Goal: Transaction & Acquisition: Purchase product/service

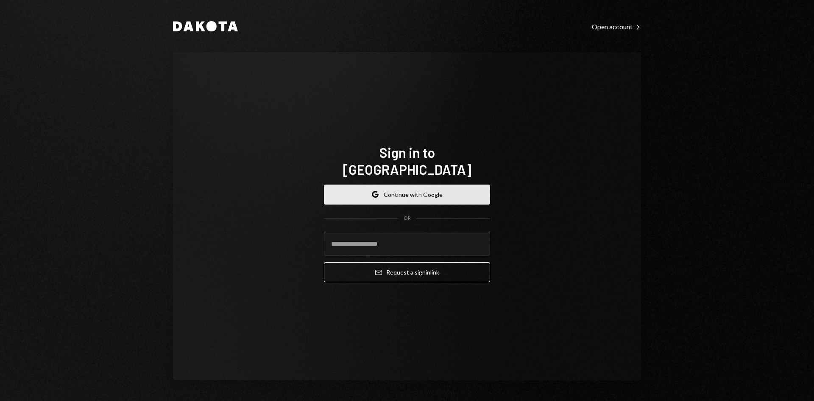
click at [425, 188] on button "Google Continue with Google" at bounding box center [407, 195] width 166 height 20
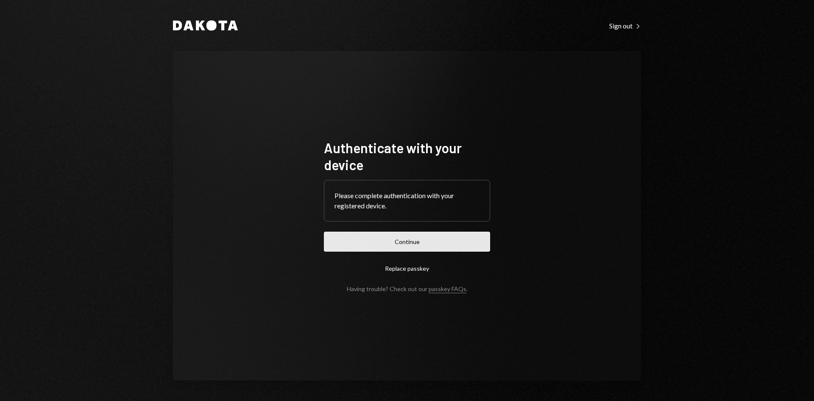
click at [383, 245] on button "Continue" at bounding box center [407, 242] width 166 height 20
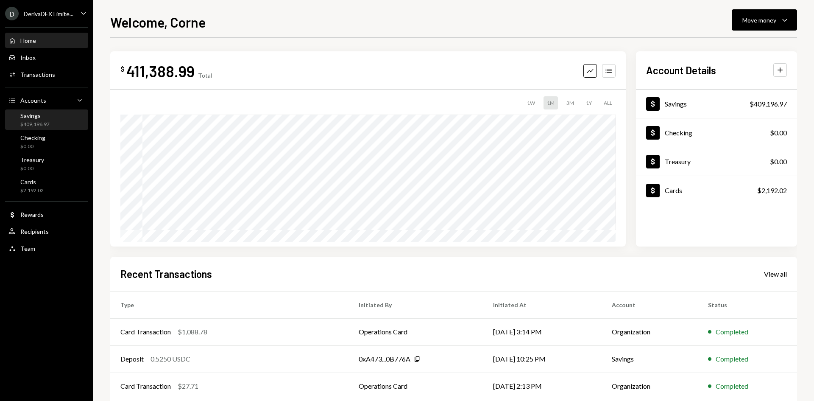
click at [38, 119] on div "Savings" at bounding box center [34, 115] width 29 height 7
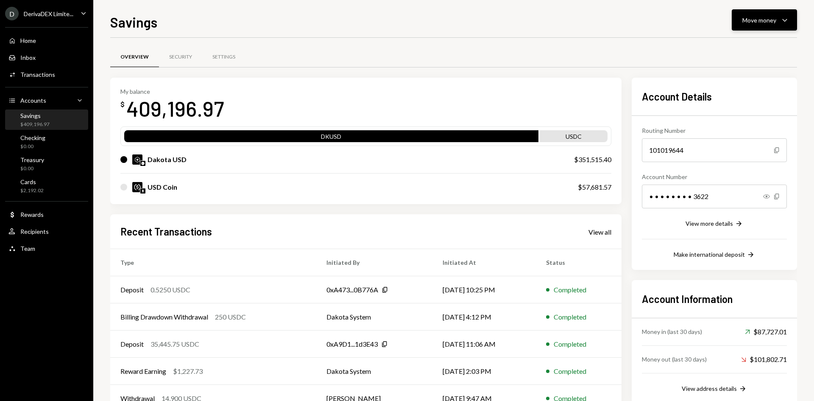
click at [770, 16] on div "Move money" at bounding box center [760, 20] width 34 height 9
click at [752, 112] on div "Swap stablecoins" at bounding box center [758, 110] width 62 height 9
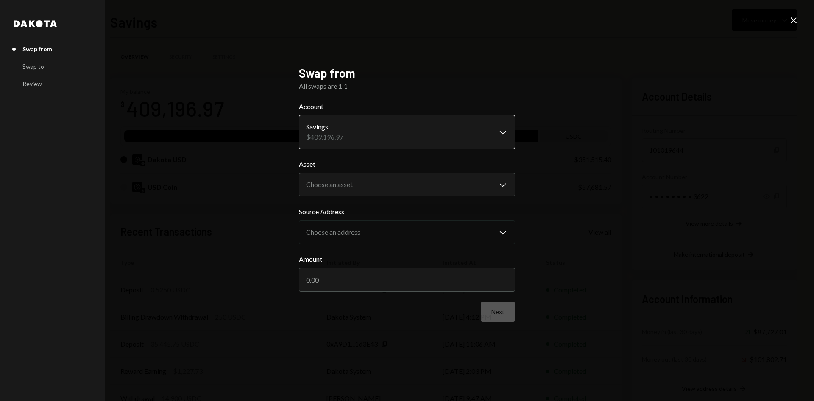
click at [346, 124] on body "D DerivaDEX Limite... Caret Down Home Home Inbox Inbox Activities Transactions …" at bounding box center [407, 200] width 814 height 401
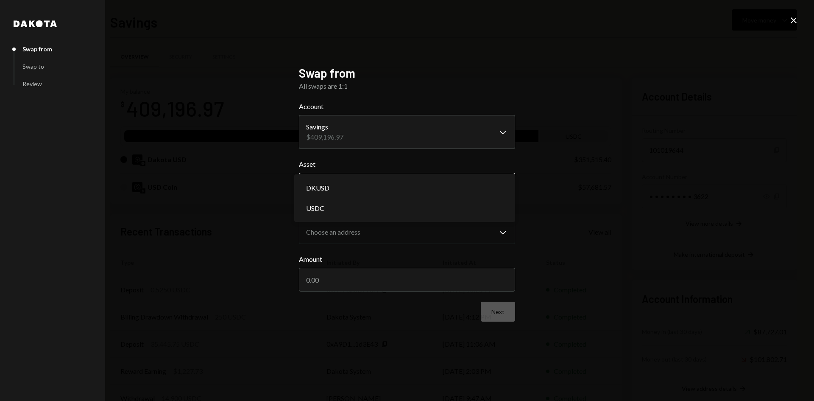
click at [337, 179] on body "D DerivaDEX Limite... Caret Down Home Home Inbox Inbox Activities Transactions …" at bounding box center [407, 200] width 814 height 401
select select "*****"
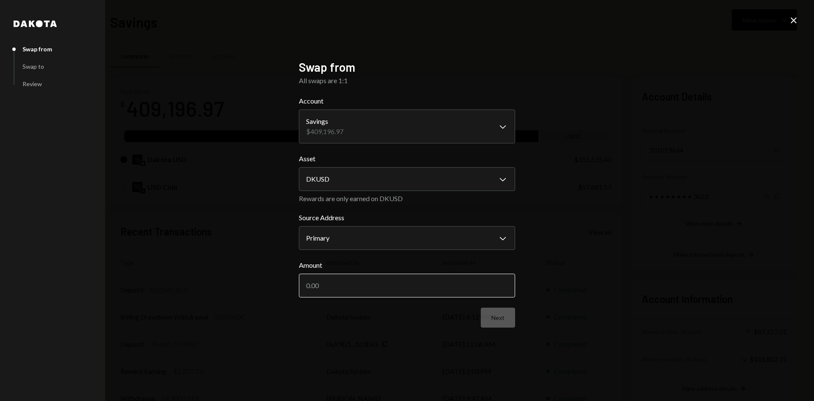
click at [345, 292] on input "Amount" at bounding box center [407, 286] width 216 height 24
type input "50000"
click at [493, 318] on button "Next" at bounding box center [498, 318] width 34 height 20
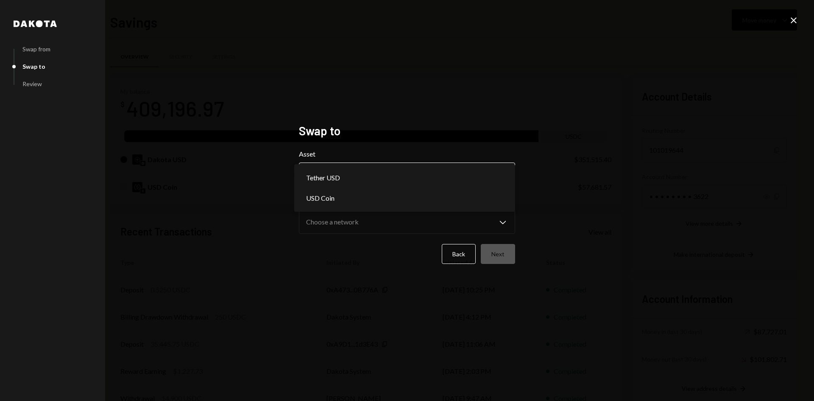
click at [401, 165] on body "D DerivaDEX Limite... Caret Down Home Home Inbox Inbox Activities Transactions …" at bounding box center [407, 200] width 814 height 401
select select "****"
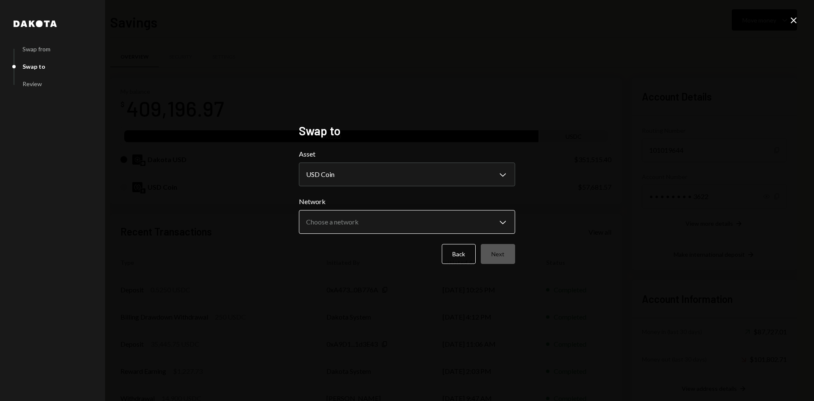
click at [334, 221] on body "D DerivaDEX Limite... Caret Down Home Home Inbox Inbox Activities Transactions …" at bounding box center [407, 200] width 814 height 401
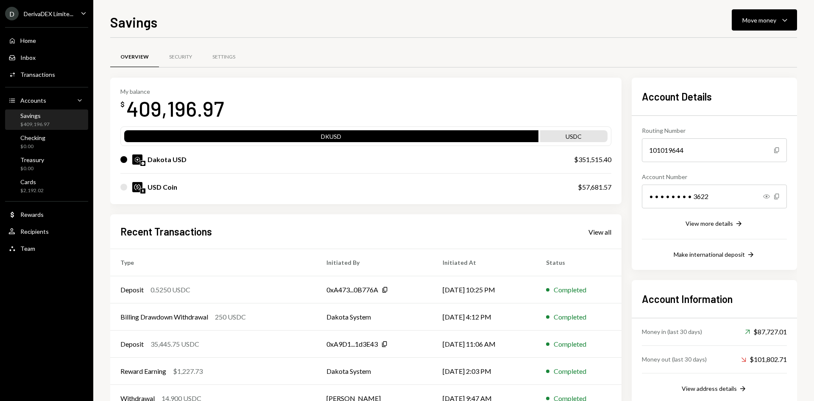
click at [811, 32] on div "Savings Move money Caret Down Overview Security Settings My balance $ 409,196.9…" at bounding box center [453, 200] width 721 height 401
click at [780, 30] on button "Move money Caret Down" at bounding box center [764, 19] width 65 height 21
click at [736, 108] on div "Swap stablecoins" at bounding box center [758, 110] width 62 height 9
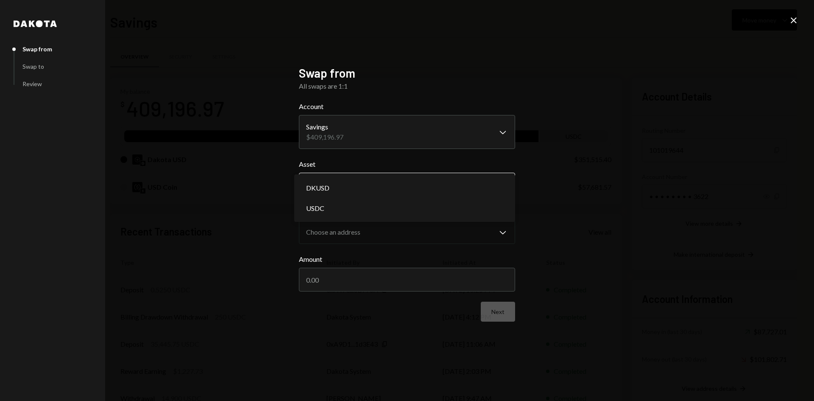
click at [372, 179] on body "D DerivaDEX Limite... Caret Down Home Home Inbox Inbox Activities Transactions …" at bounding box center [407, 200] width 814 height 401
select select "*****"
drag, startPoint x: 349, startPoint y: 192, endPoint x: 361, endPoint y: 207, distance: 19.7
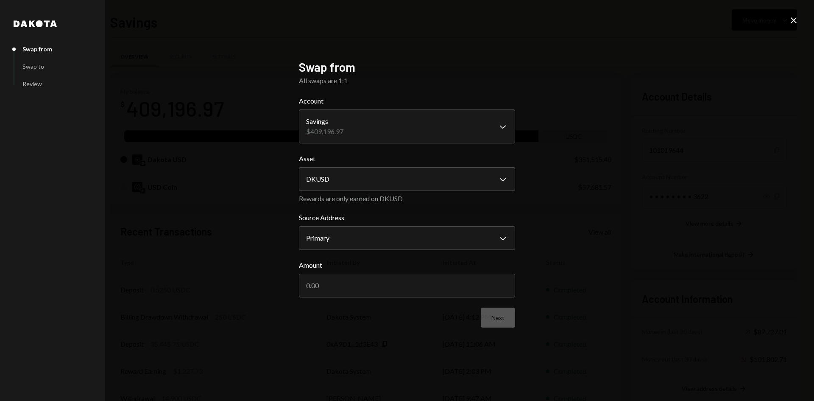
click at [364, 269] on label "Amount" at bounding box center [407, 265] width 216 height 10
click at [364, 274] on input "Amount" at bounding box center [407, 286] width 216 height 24
type input "50000"
click at [503, 317] on button "Next" at bounding box center [498, 318] width 34 height 20
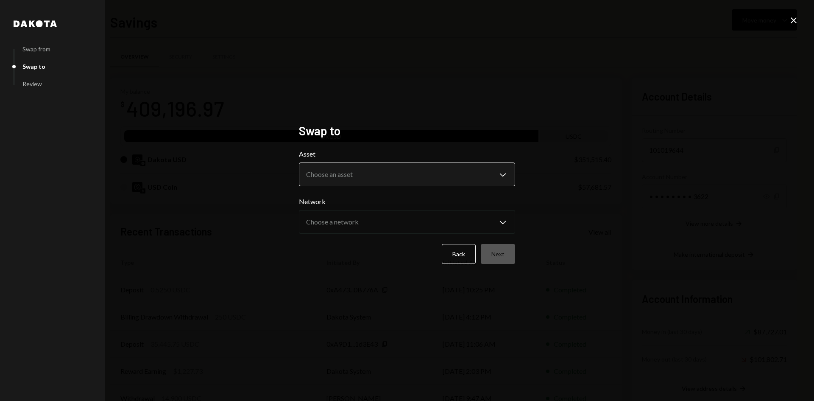
click at [356, 186] on body "D DerivaDEX Limite... Caret Down Home Home Inbox Inbox Activities Transactions …" at bounding box center [407, 200] width 814 height 401
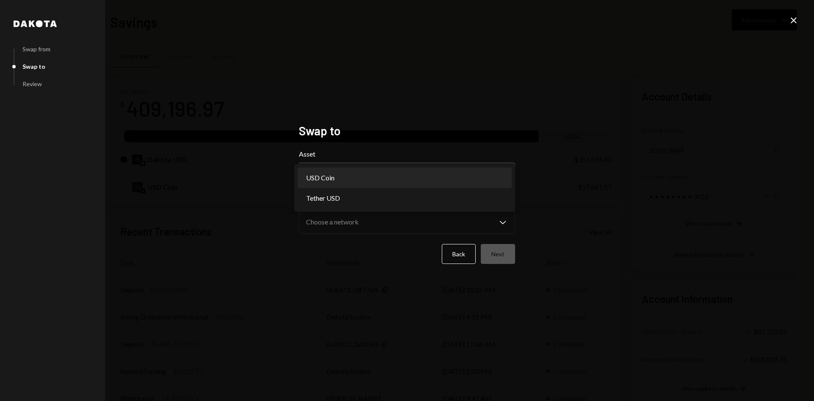
select select "****"
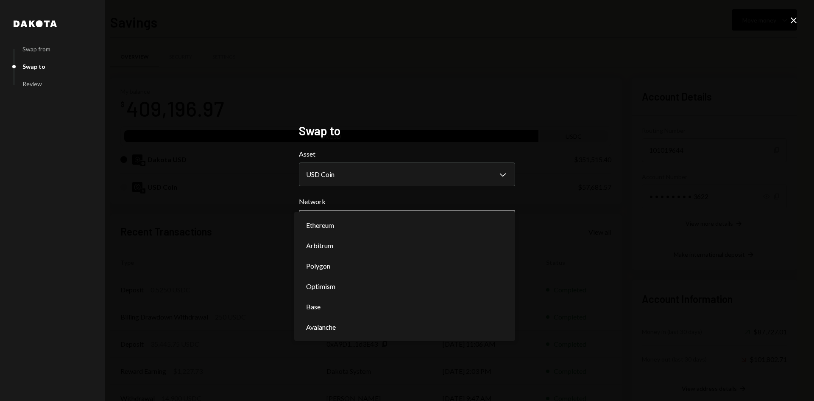
click at [357, 211] on button "Choose a network Chevron Down" at bounding box center [407, 222] width 216 height 24
select select "**********"
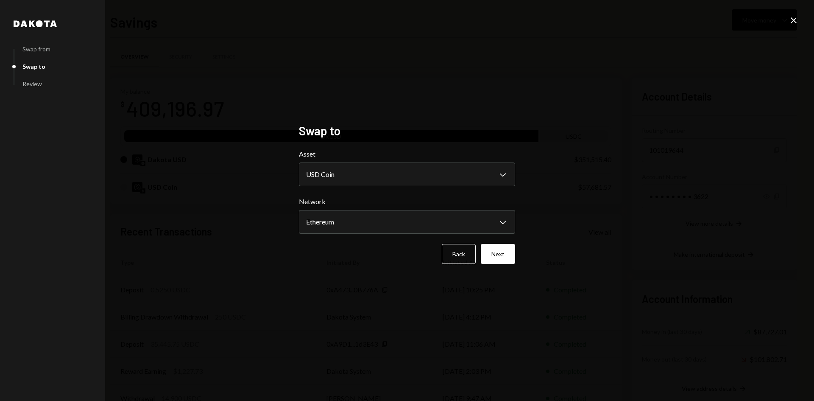
drag, startPoint x: 502, startPoint y: 251, endPoint x: 498, endPoint y: 255, distance: 6.6
click at [498, 257] on button "Next" at bounding box center [498, 254] width 34 height 20
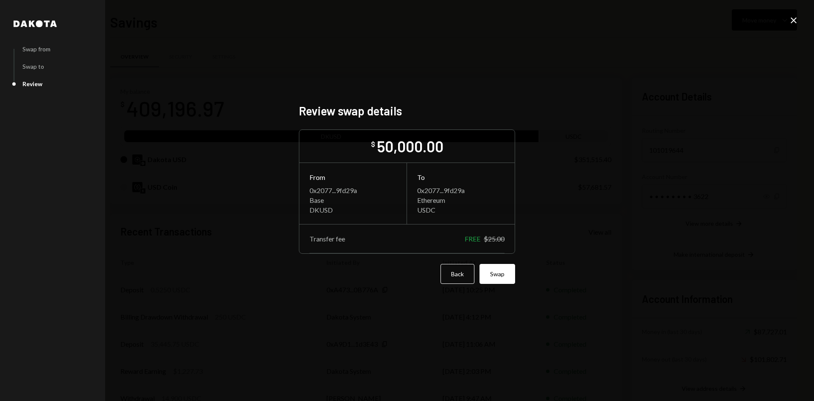
click at [491, 277] on button "Swap" at bounding box center [498, 274] width 36 height 20
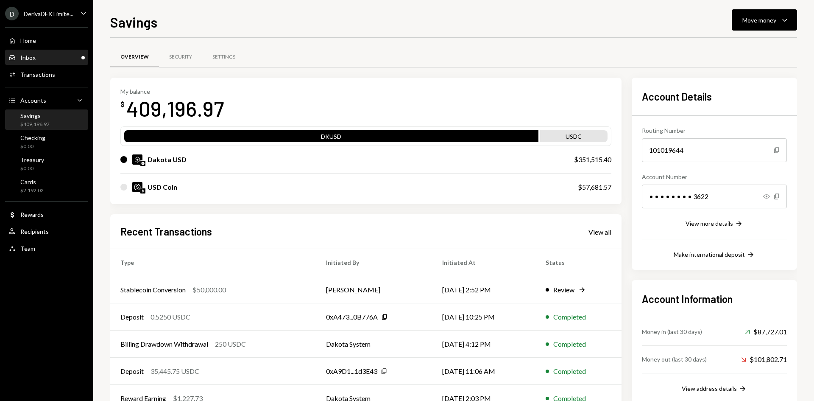
click at [44, 62] on div "Inbox Inbox" at bounding box center [46, 57] width 76 height 14
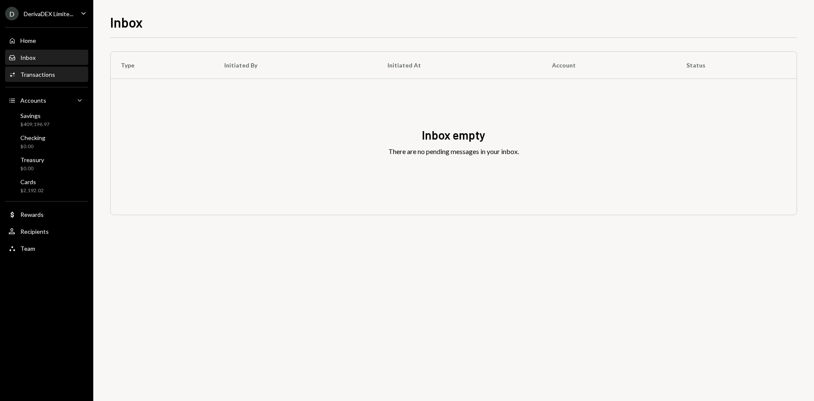
click at [44, 73] on div "Transactions" at bounding box center [37, 74] width 35 height 7
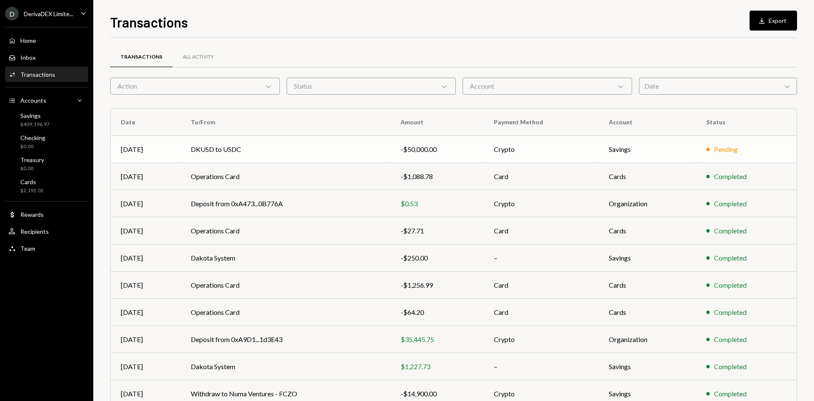
click at [224, 149] on td "DKUSD to USDC" at bounding box center [286, 149] width 210 height 27
